Goal: Task Accomplishment & Management: Use online tool/utility

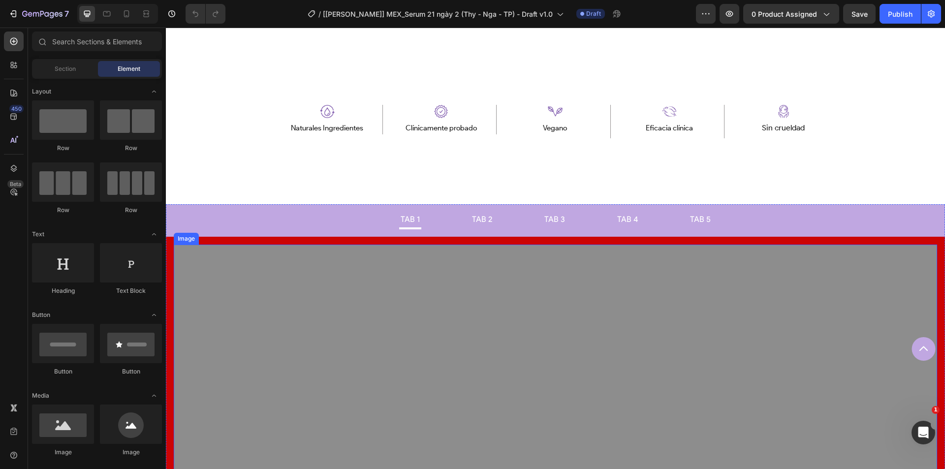
scroll to position [689, 0]
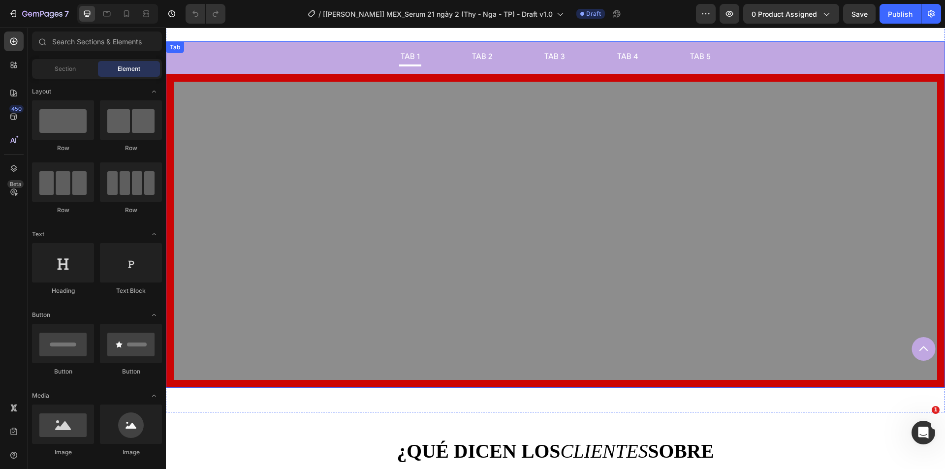
click at [174, 79] on div "Image Image Image Image Image" at bounding box center [555, 231] width 779 height 314
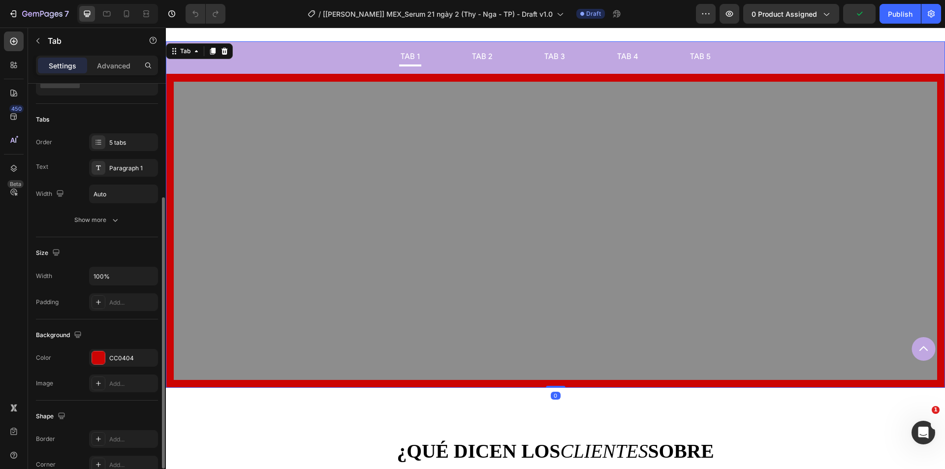
scroll to position [148, 0]
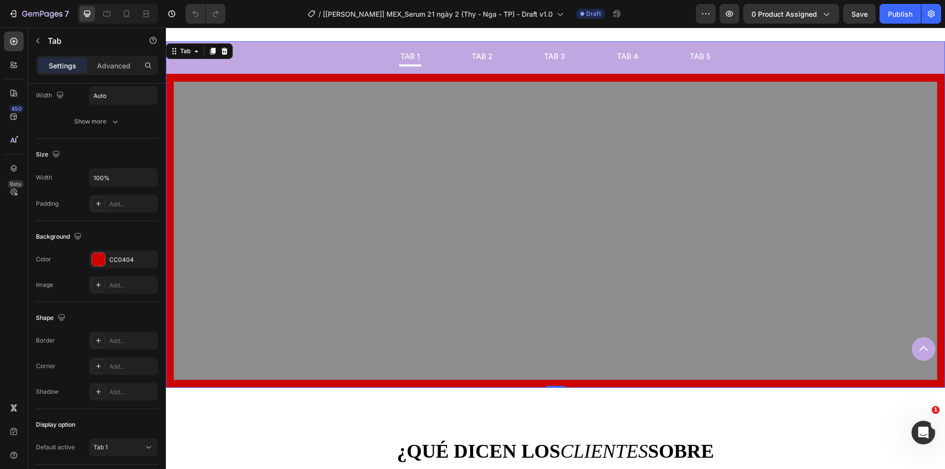
click at [470, 60] on div "Tab 2" at bounding box center [481, 56] width 23 height 11
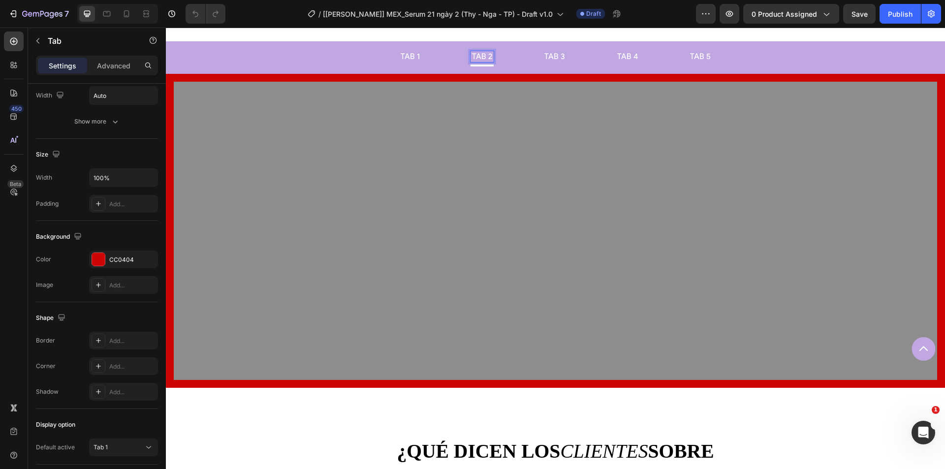
click at [490, 57] on div "Tab 2" at bounding box center [481, 56] width 23 height 11
click at [412, 56] on p "Tab 1" at bounding box center [409, 57] width 19 height 8
click at [544, 56] on p "Tab 3" at bounding box center [554, 57] width 21 height 8
click at [642, 56] on ul "Tab 1 Tab 2 Tab 3 Tab 4 Tab 5" at bounding box center [555, 57] width 779 height 32
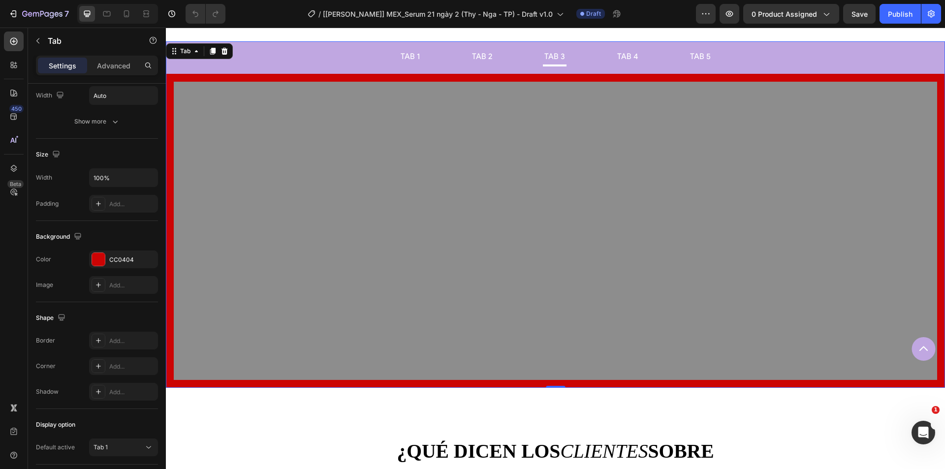
click at [626, 57] on p "Tab 4" at bounding box center [627, 57] width 21 height 8
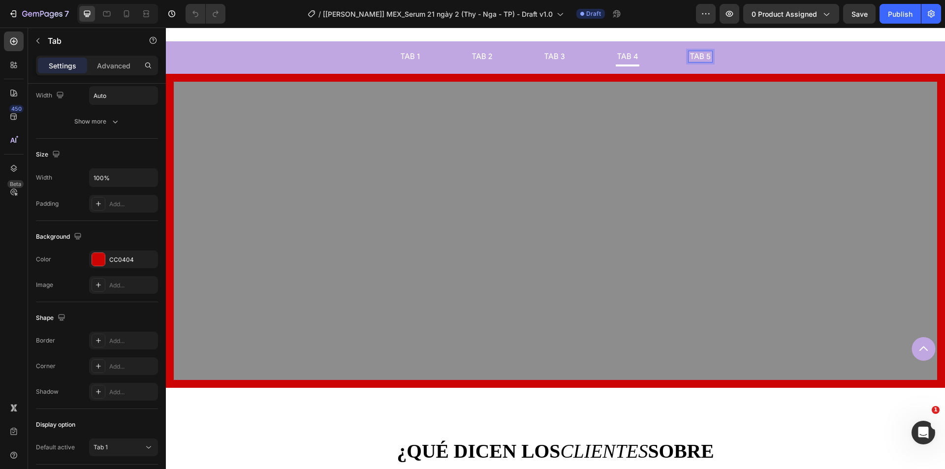
click at [695, 57] on p "Tab 5" at bounding box center [700, 57] width 21 height 8
click at [407, 56] on p "Tab 1" at bounding box center [409, 57] width 19 height 8
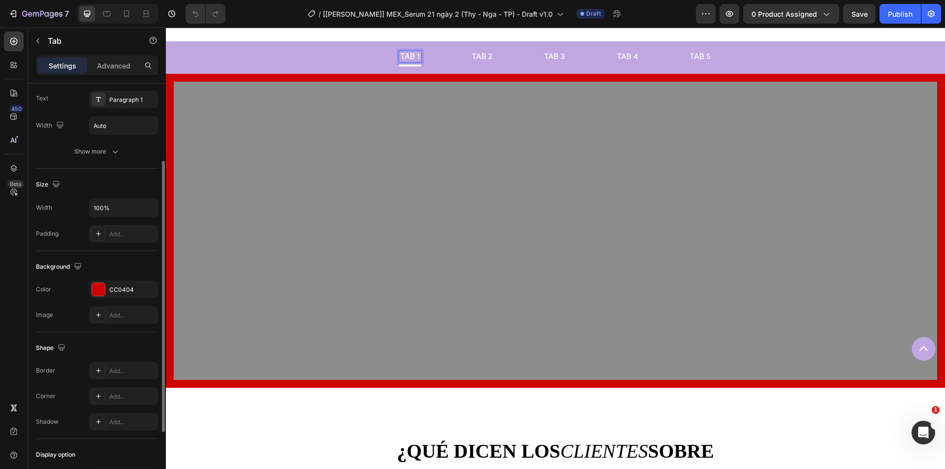
scroll to position [19, 0]
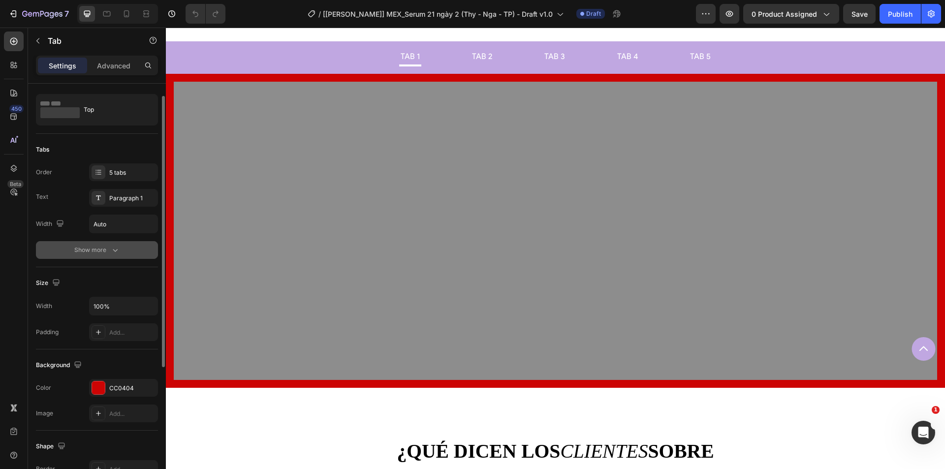
click at [85, 246] on div "Show more" at bounding box center [97, 250] width 46 height 10
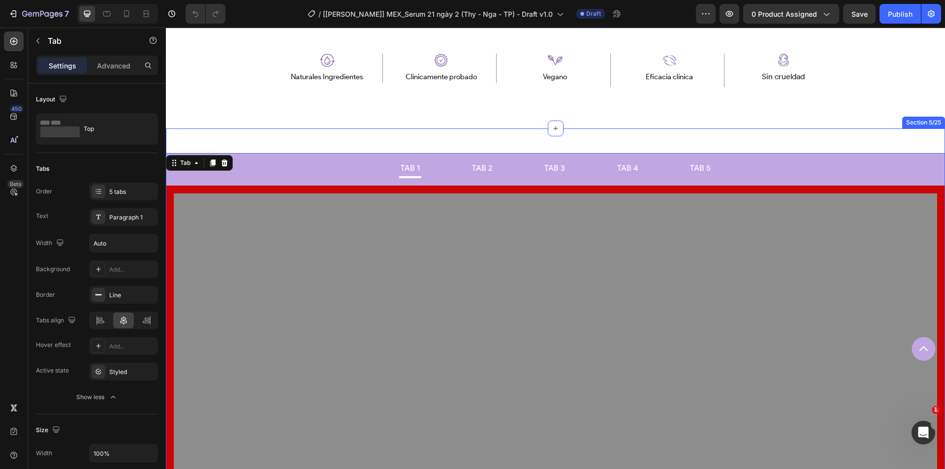
scroll to position [637, 0]
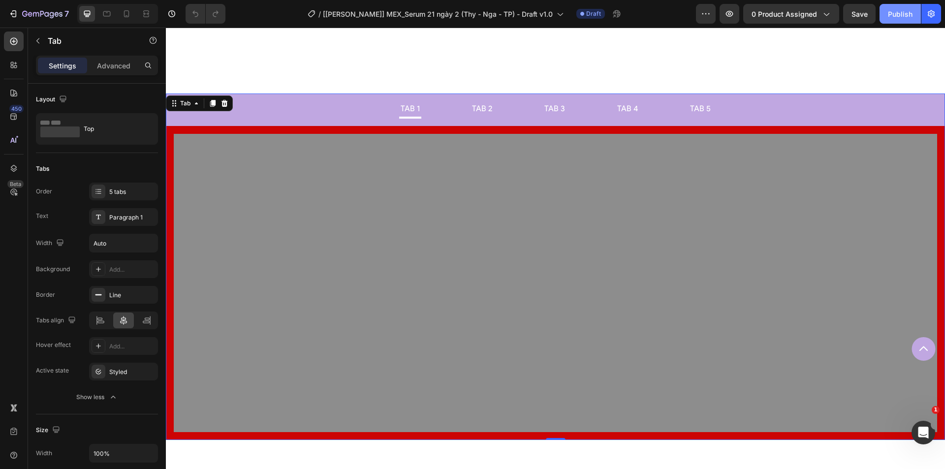
click at [889, 9] on div "Publish" at bounding box center [900, 14] width 25 height 10
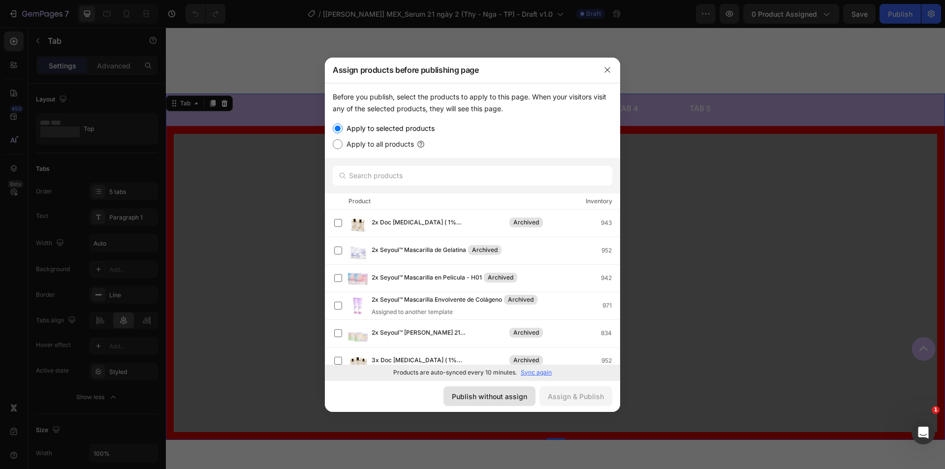
click at [511, 391] on div "Publish without assign" at bounding box center [489, 396] width 75 height 10
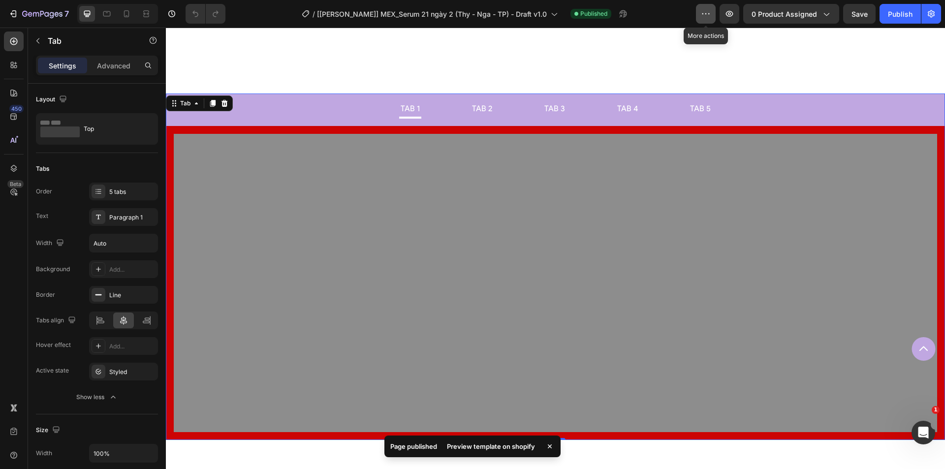
click at [705, 17] on icon "button" at bounding box center [706, 14] width 10 height 10
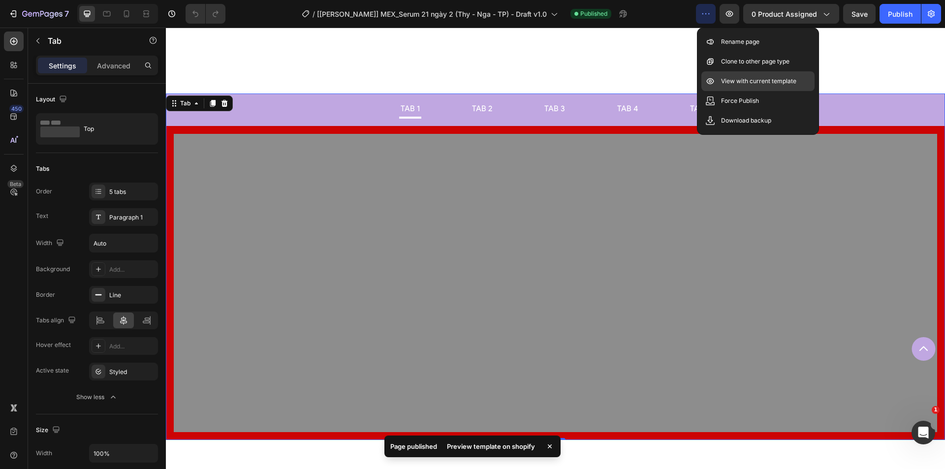
click at [745, 80] on p "View with current template" at bounding box center [758, 81] width 75 height 10
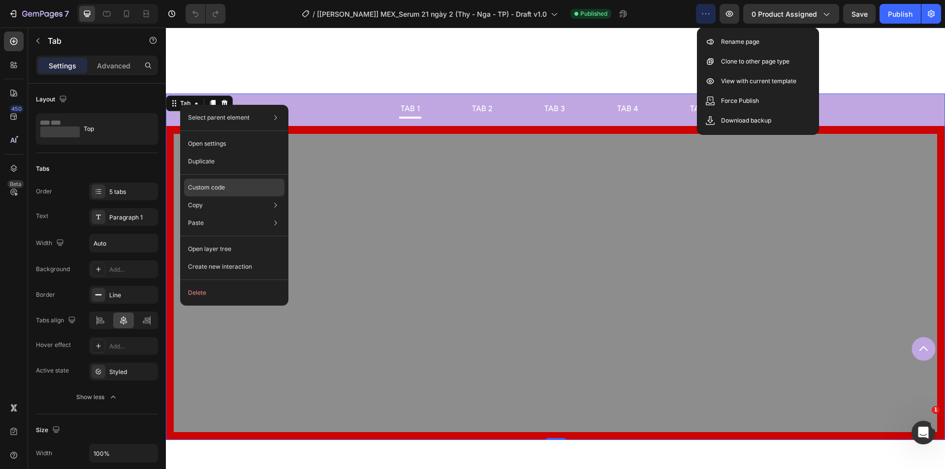
click at [210, 183] on div "Custom code" at bounding box center [234, 188] width 100 height 18
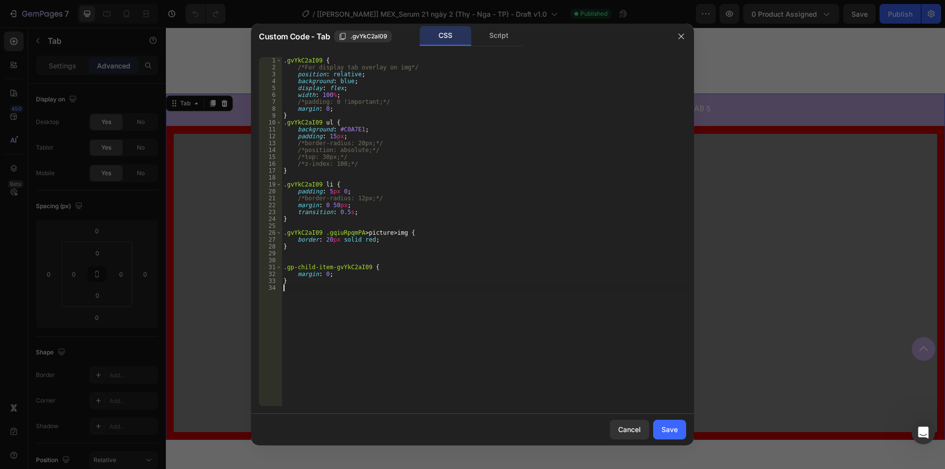
click at [349, 286] on div ".gvYkC2aI09 { /*For display tab overlay on img*/ position : relative ; backgrou…" at bounding box center [483, 238] width 404 height 363
paste textarea "gp-tab-item-container"
click at [357, 40] on span ".gvYkC2aI09" at bounding box center [368, 36] width 37 height 9
click at [282, 297] on div ".gvYkC2aI09 { /*For display tab overlay on img*/ position : relative ; backgrou…" at bounding box center [483, 238] width 404 height 363
paste textarea ".gvYkC2aI09"
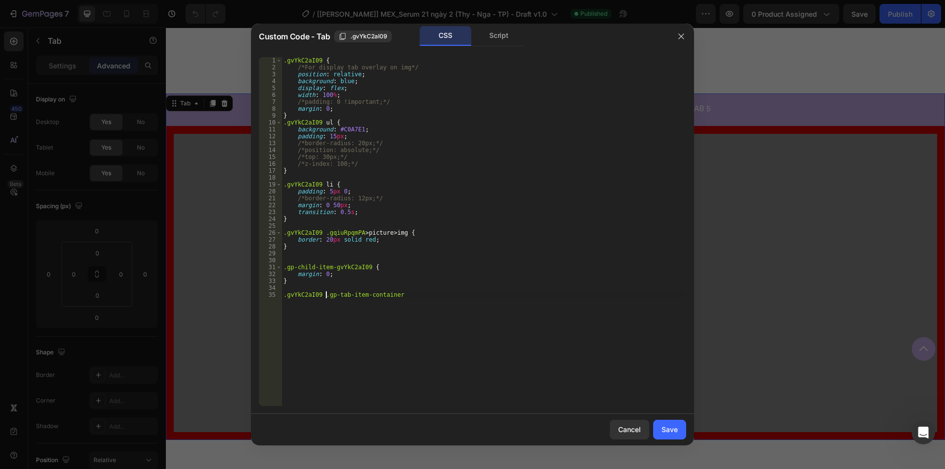
scroll to position [0, 3]
click at [421, 300] on div ".gvYkC2aI09 { /*For display tab overlay on img*/ position : relative ; backgrou…" at bounding box center [483, 238] width 404 height 363
paste textarea "key="gvYkC2aI09"]"
type textarea ".gvYkC2aI09 .gp-tab-item-container[key="gvYkC2aI09"] {"
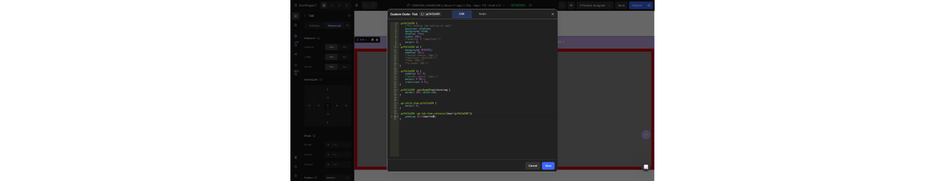
scroll to position [0, 4]
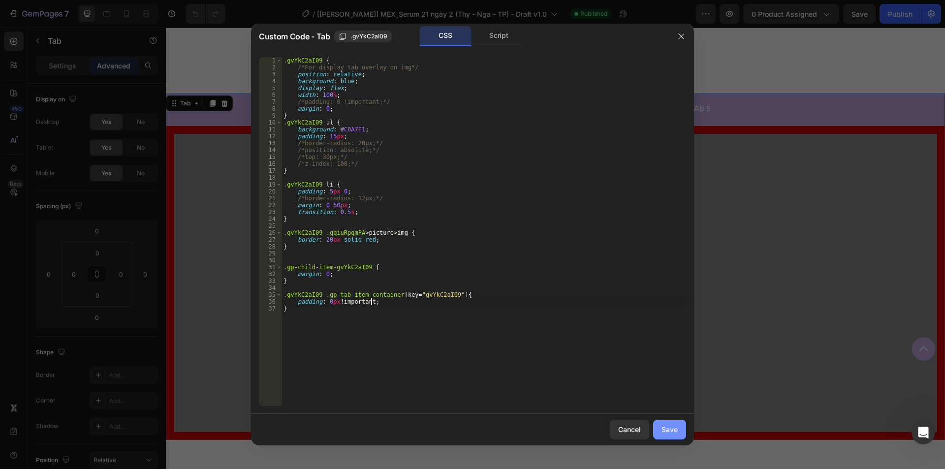
type textarea "padding: 0px !;"
click at [670, 429] on div "Save" at bounding box center [669, 429] width 16 height 10
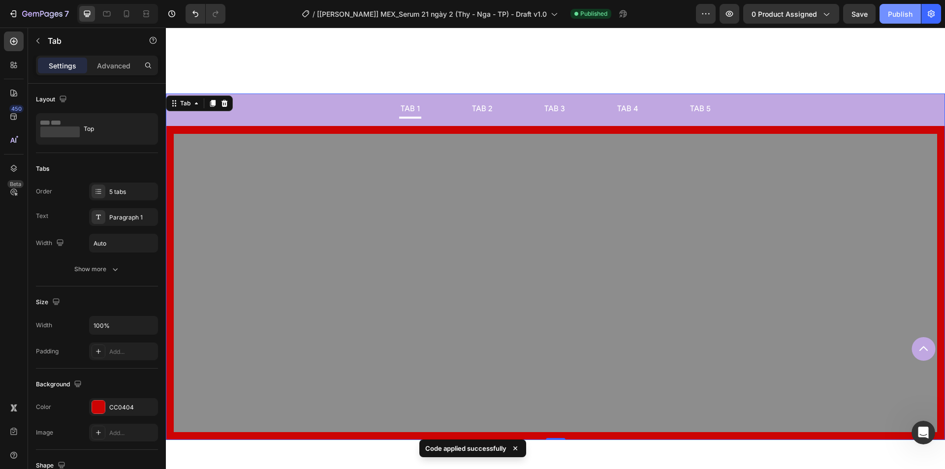
click at [900, 21] on button "Publish" at bounding box center [899, 14] width 41 height 20
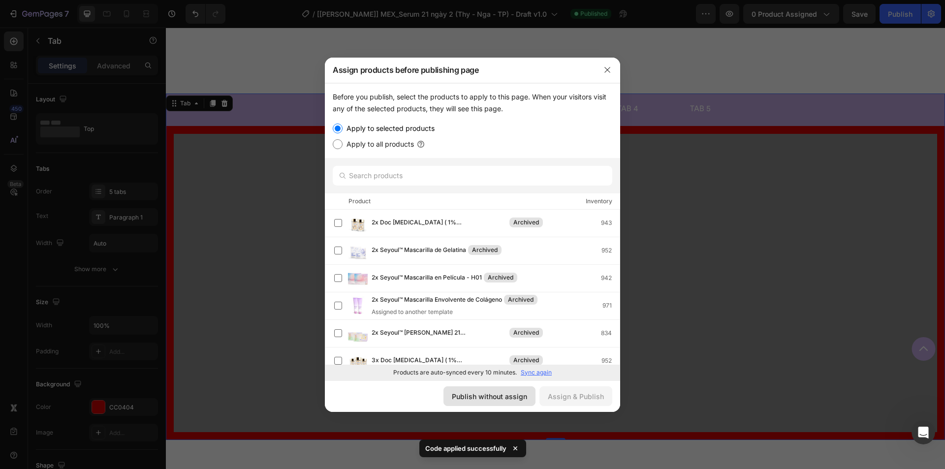
click at [490, 400] on div "Publish without assign" at bounding box center [489, 396] width 75 height 10
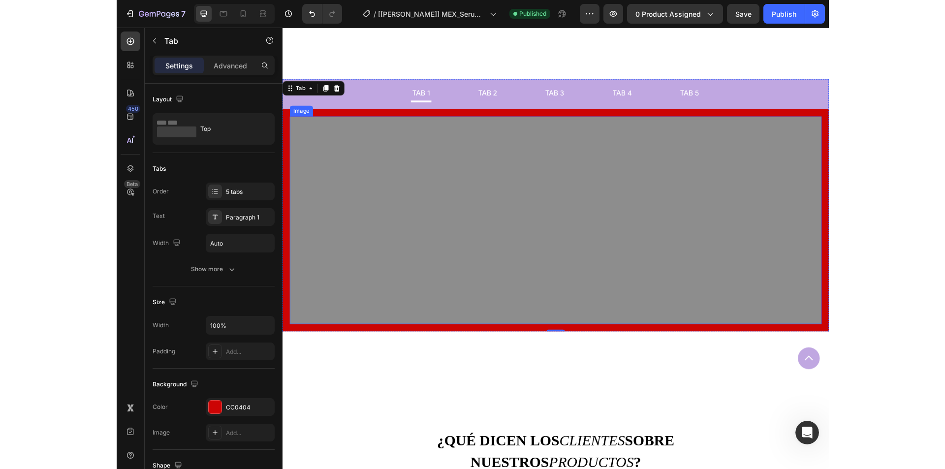
scroll to position [637, 0]
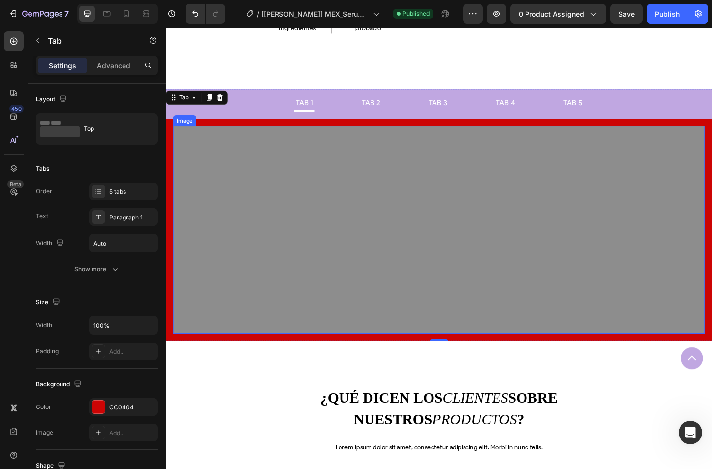
click at [663, 160] on img at bounding box center [461, 246] width 575 height 224
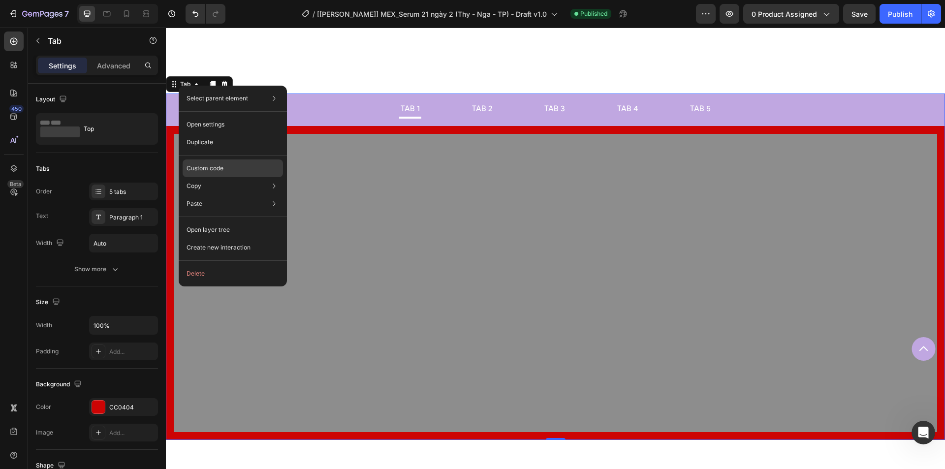
click at [231, 171] on div "Custom code" at bounding box center [233, 168] width 100 height 18
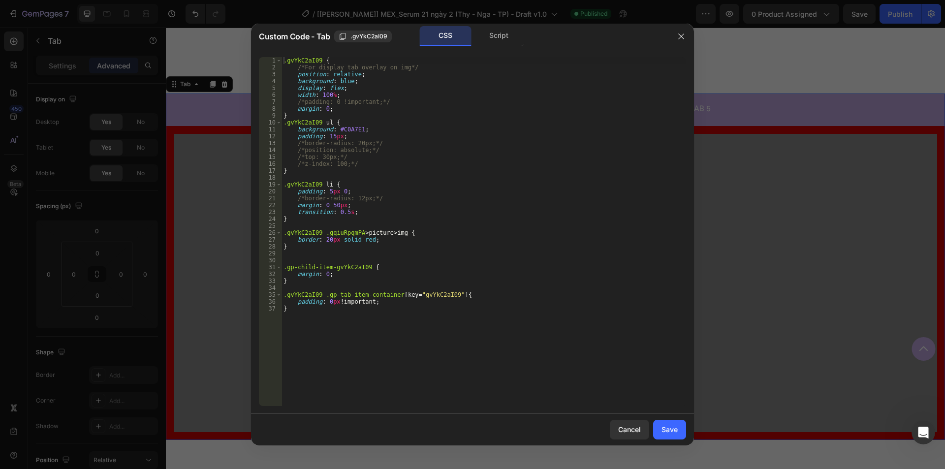
click at [403, 278] on div ".gvYkC2aI09 { /*For display tab overlay on img*/ position : relative ; backgrou…" at bounding box center [483, 238] width 404 height 363
drag, startPoint x: 394, startPoint y: 297, endPoint x: 452, endPoint y: 297, distance: 58.5
click at [452, 297] on div ".gvYkC2aI09 { /*For display tab overlay on img*/ position : relative ; backgrou…" at bounding box center [483, 238] width 404 height 363
type textarea ".gvYkC2aI09 .gp-tab-item-container {"
click at [669, 426] on div "Save" at bounding box center [669, 429] width 16 height 10
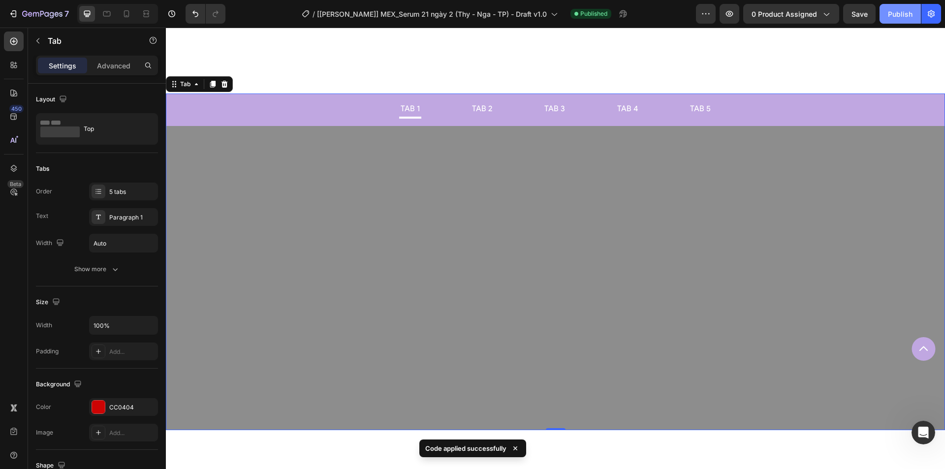
click at [902, 11] on div "Publish" at bounding box center [900, 14] width 25 height 10
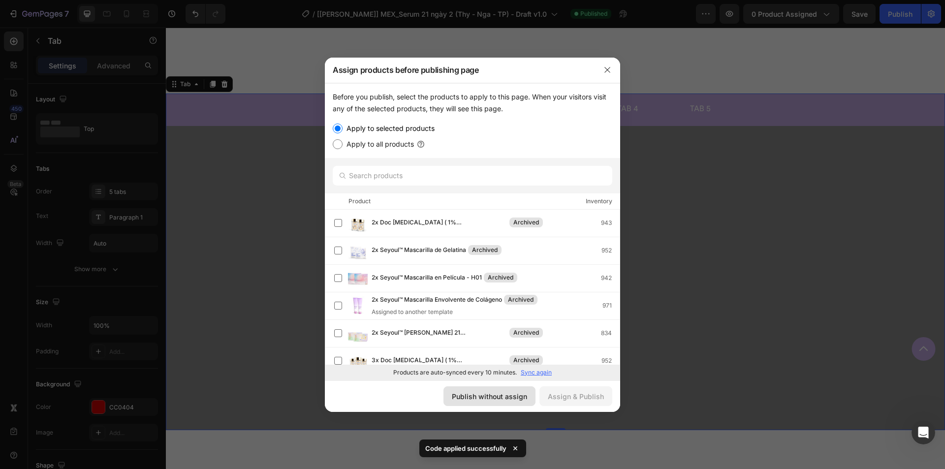
click at [486, 398] on div "Publish without assign" at bounding box center [489, 396] width 75 height 10
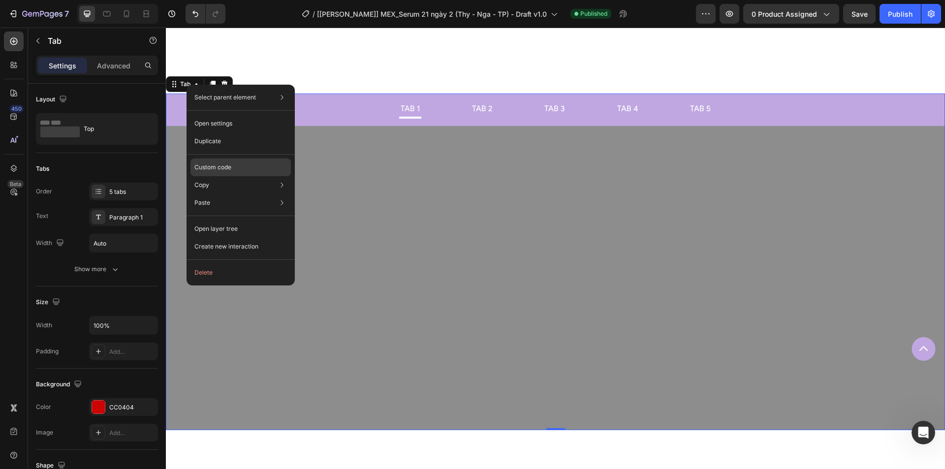
click at [236, 165] on div "Custom code" at bounding box center [240, 167] width 100 height 18
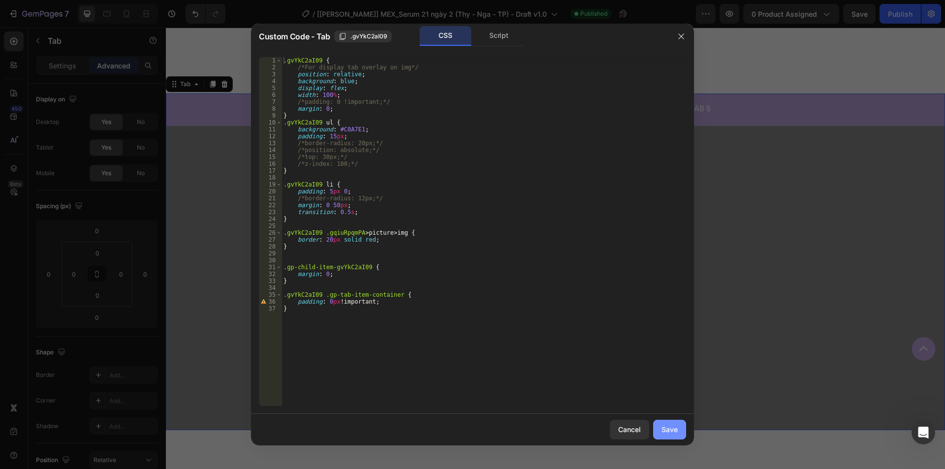
click at [673, 432] on div "Save" at bounding box center [669, 429] width 16 height 10
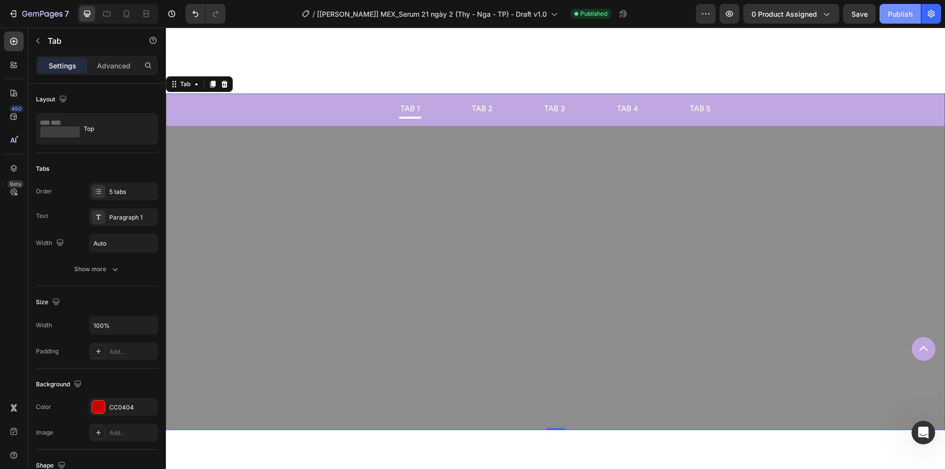
click at [891, 10] on div "Publish" at bounding box center [900, 14] width 25 height 10
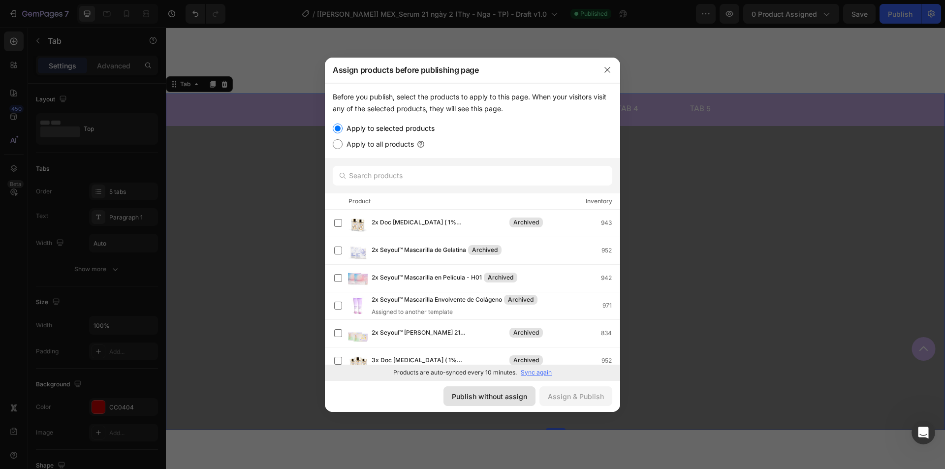
click at [496, 398] on div "Publish without assign" at bounding box center [489, 396] width 75 height 10
